Goal: Information Seeking & Learning: Learn about a topic

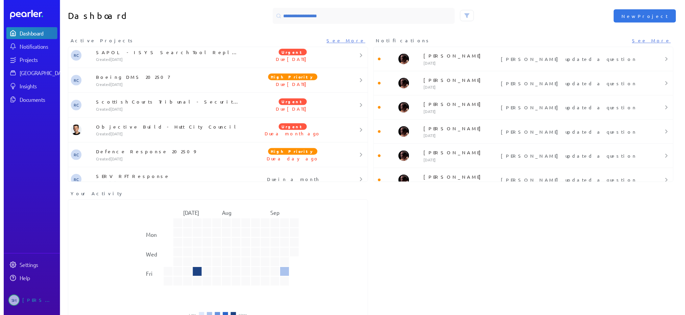
scroll to position [370, 0]
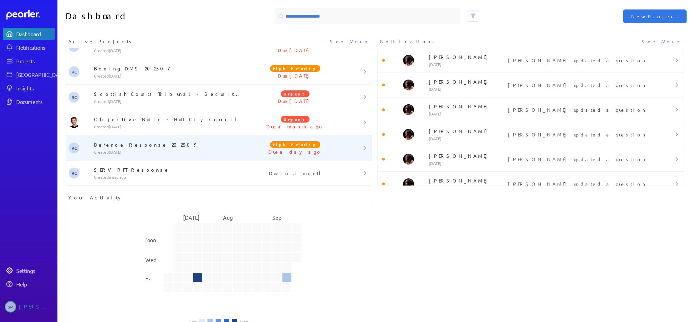
click at [156, 150] on p "Created [DATE]" at bounding box center [169, 151] width 150 height 5
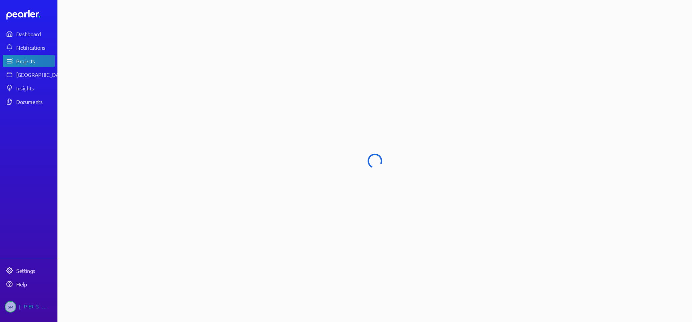
select select "****"
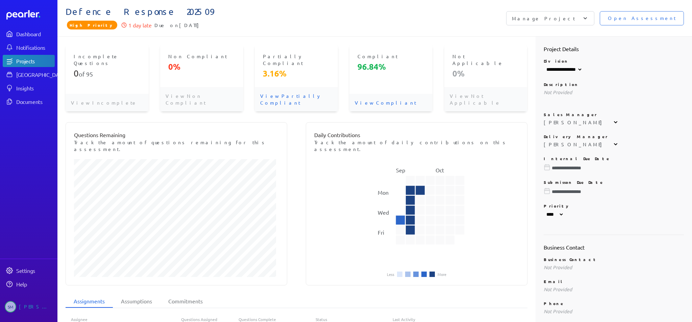
click at [279, 87] on p "View Partially Compliant" at bounding box center [296, 99] width 83 height 24
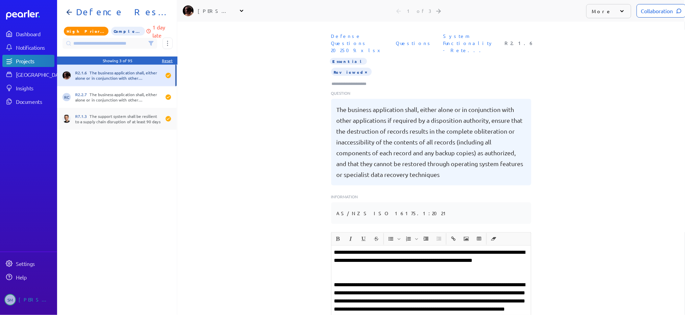
scroll to position [0, 5]
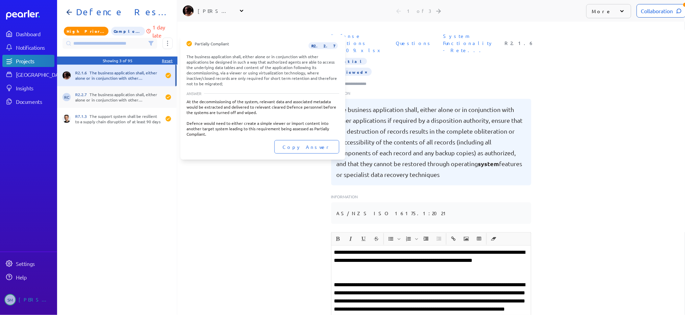
click at [143, 98] on div "R2.2.7 The business application shall, either alone or in conjunction with othe…" at bounding box center [118, 97] width 86 height 11
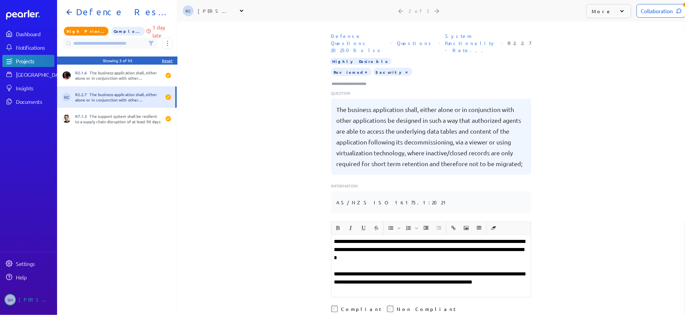
scroll to position [179, 0]
click at [169, 59] on div "Reset" at bounding box center [167, 60] width 11 height 5
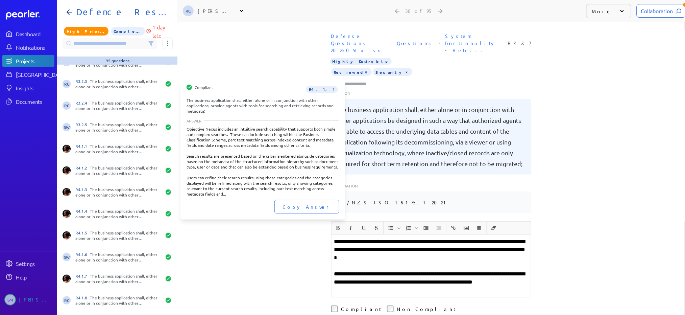
scroll to position [841, 0]
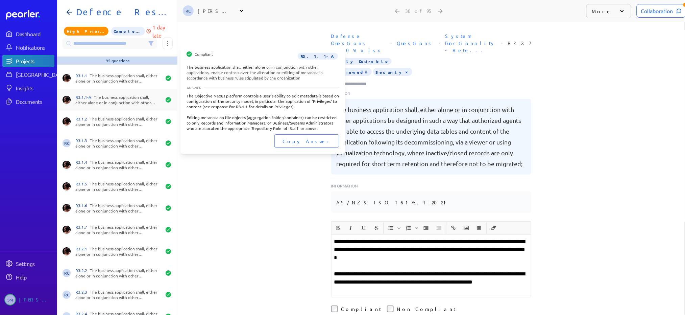
click at [122, 103] on div "R3.1.1-A The business application shall, either alone or in conjunction with ot…" at bounding box center [118, 99] width 86 height 11
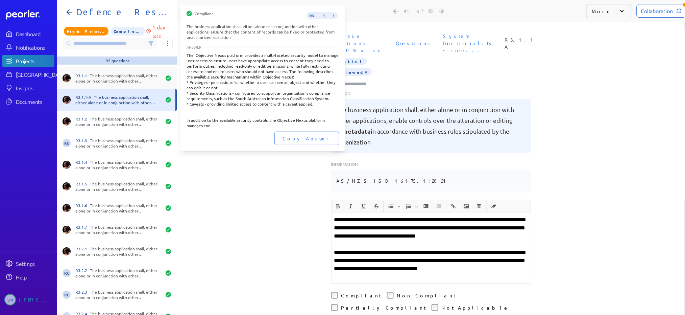
click at [116, 80] on div "R3.1.1 The business application shall, either alone or in conjunction with othe…" at bounding box center [118, 78] width 86 height 11
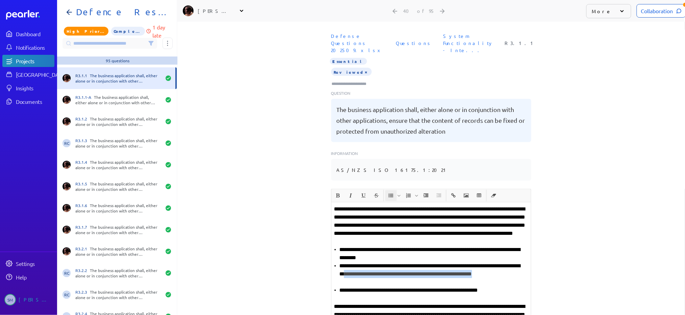
drag, startPoint x: 369, startPoint y: 274, endPoint x: 372, endPoint y: 268, distance: 7.0
click at [372, 268] on li "**********" at bounding box center [434, 274] width 189 height 24
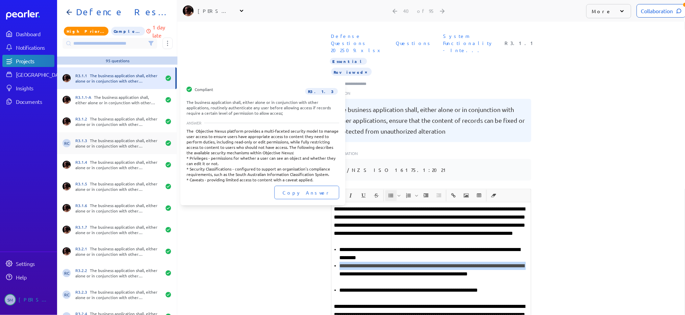
click at [97, 143] on div "R3.1.3 The business application shall, either alone or in conjunction with othe…" at bounding box center [118, 143] width 86 height 11
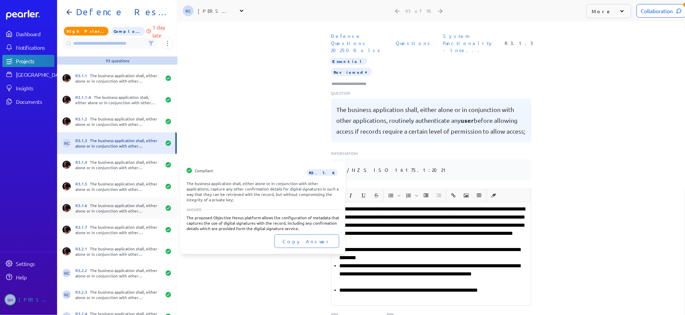
click at [116, 206] on div "R3.1.6 The business application shall, either alone or in conjunction with othe…" at bounding box center [118, 208] width 86 height 11
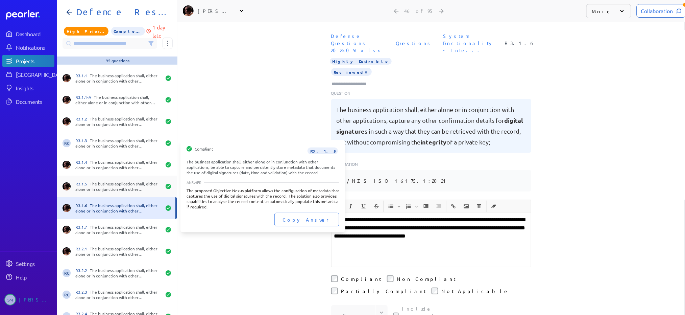
click at [106, 179] on div "R3.1.5 The business application shall, either alone or in conjunction with othe…" at bounding box center [117, 186] width 120 height 22
